Goal: Task Accomplishment & Management: Use online tool/utility

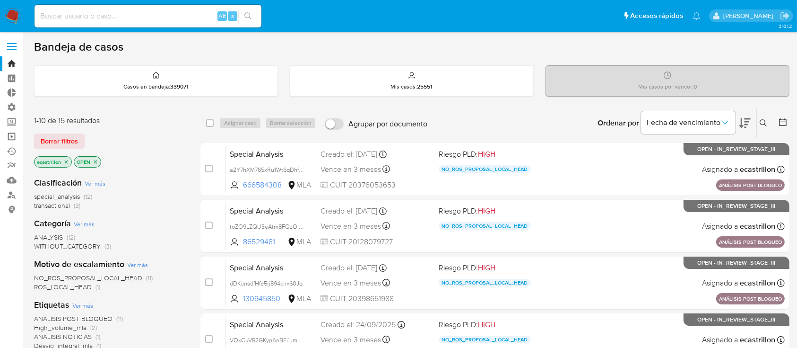
click at [8, 137] on link "Operaciones masivas" at bounding box center [56, 136] width 113 height 15
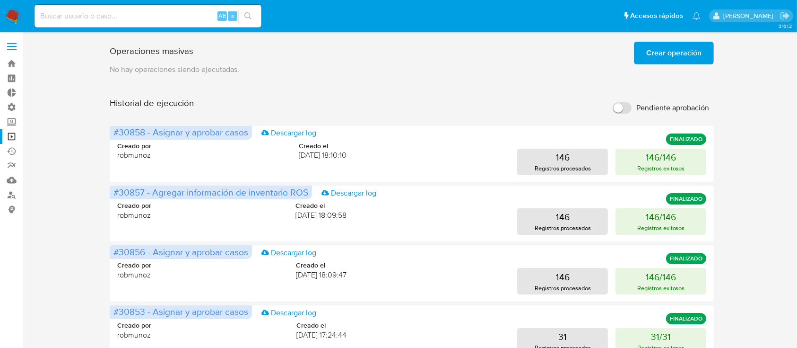
click at [685, 55] on span "Crear operación" at bounding box center [674, 53] width 55 height 21
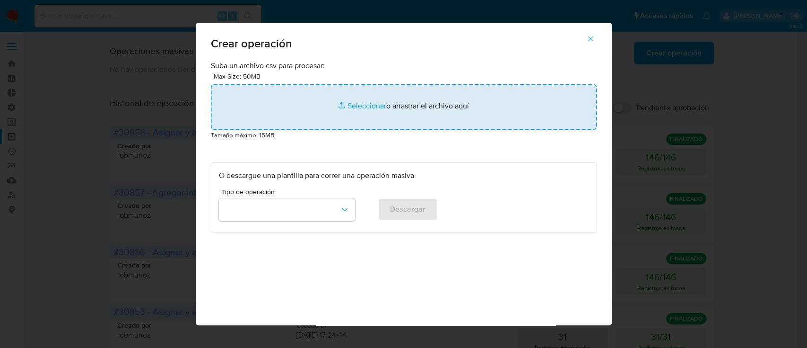
click at [432, 118] on input "file" at bounding box center [404, 106] width 386 height 45
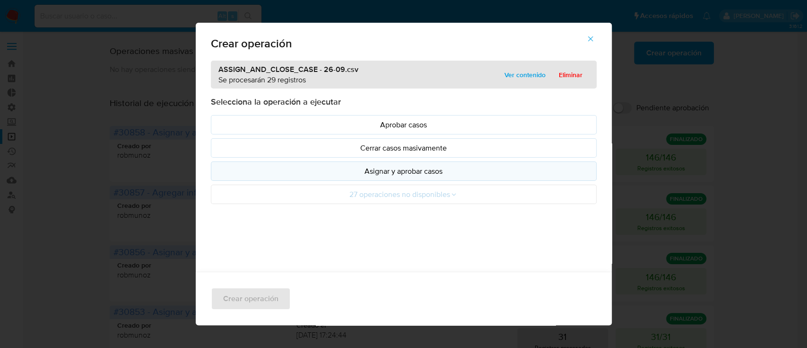
click at [276, 177] on button "Asignar y aprobar casos" at bounding box center [404, 170] width 386 height 19
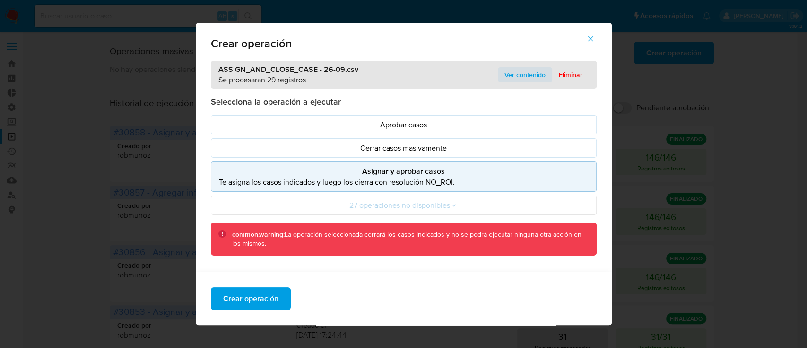
drag, startPoint x: 510, startPoint y: 75, endPoint x: 500, endPoint y: 80, distance: 11.2
click at [510, 74] on span "Ver contenido" at bounding box center [525, 74] width 41 height 13
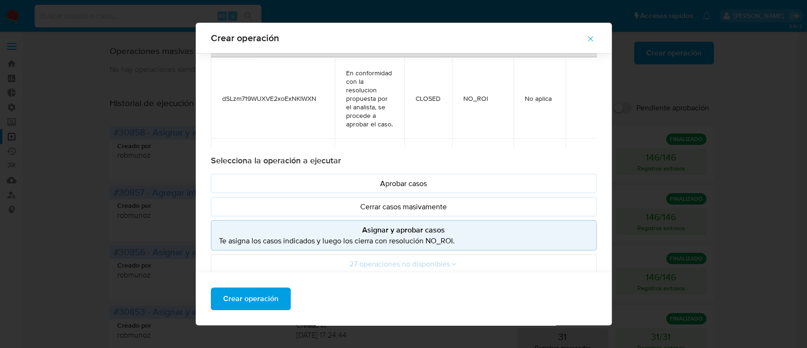
scroll to position [55, 0]
click at [236, 303] on span "Crear operación" at bounding box center [250, 298] width 55 height 21
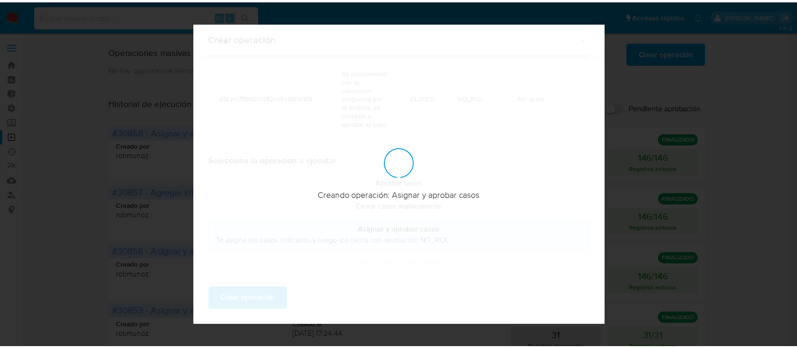
scroll to position [8, 0]
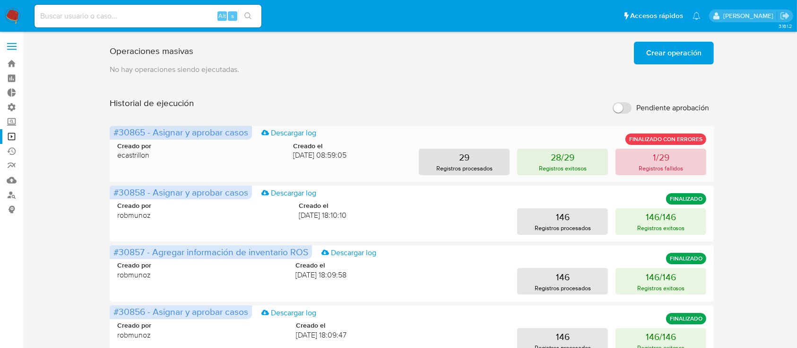
click at [650, 154] on button "1/29 Registros fallidos" at bounding box center [661, 162] width 91 height 26
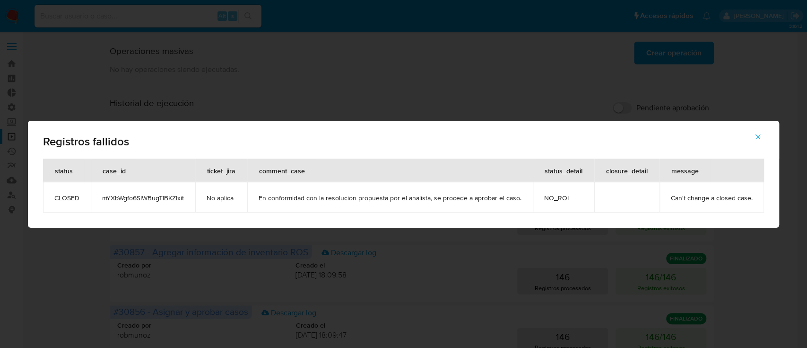
click at [761, 137] on button "button" at bounding box center [758, 136] width 33 height 23
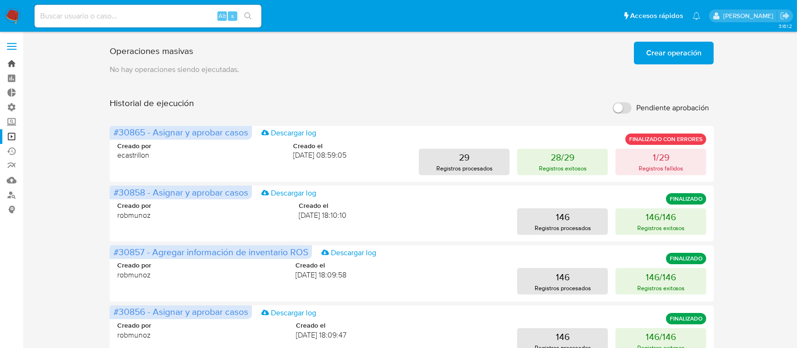
click at [19, 62] on link "Bandeja" at bounding box center [56, 63] width 113 height 15
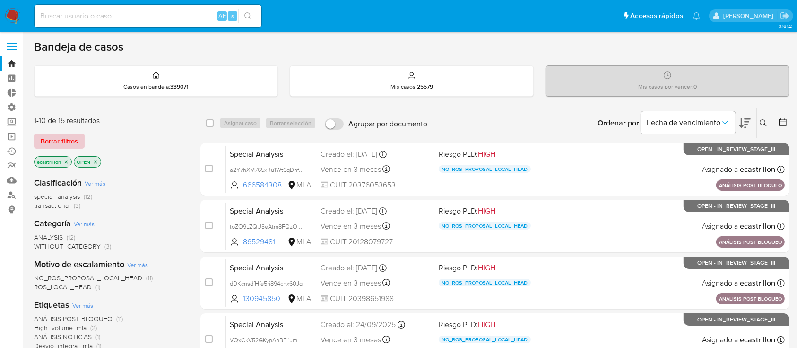
click at [57, 140] on span "Borrar filtros" at bounding box center [59, 140] width 37 height 13
